Goal: Information Seeking & Learning: Understand process/instructions

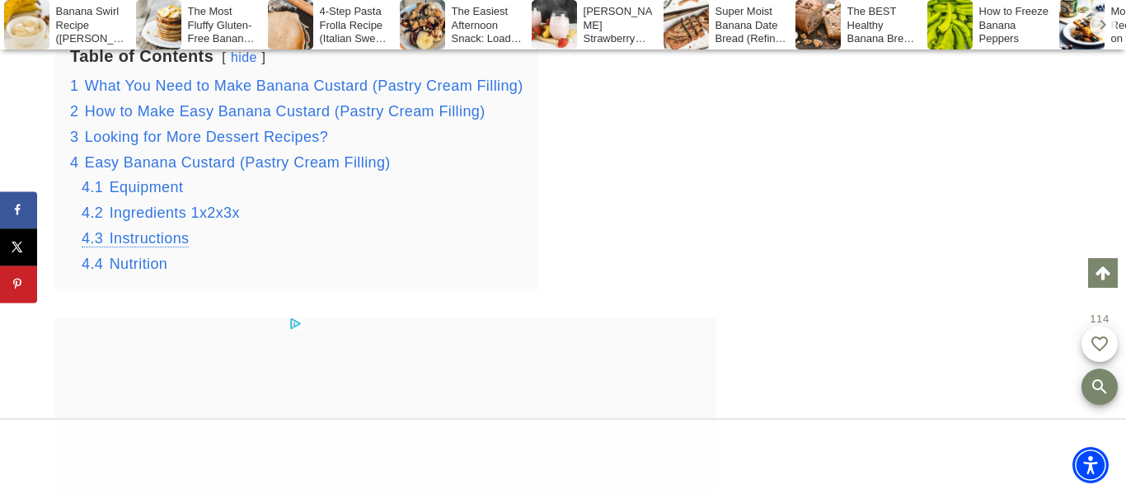
click at [162, 230] on span "Instructions" at bounding box center [150, 238] width 80 height 16
